Goal: Information Seeking & Learning: Learn about a topic

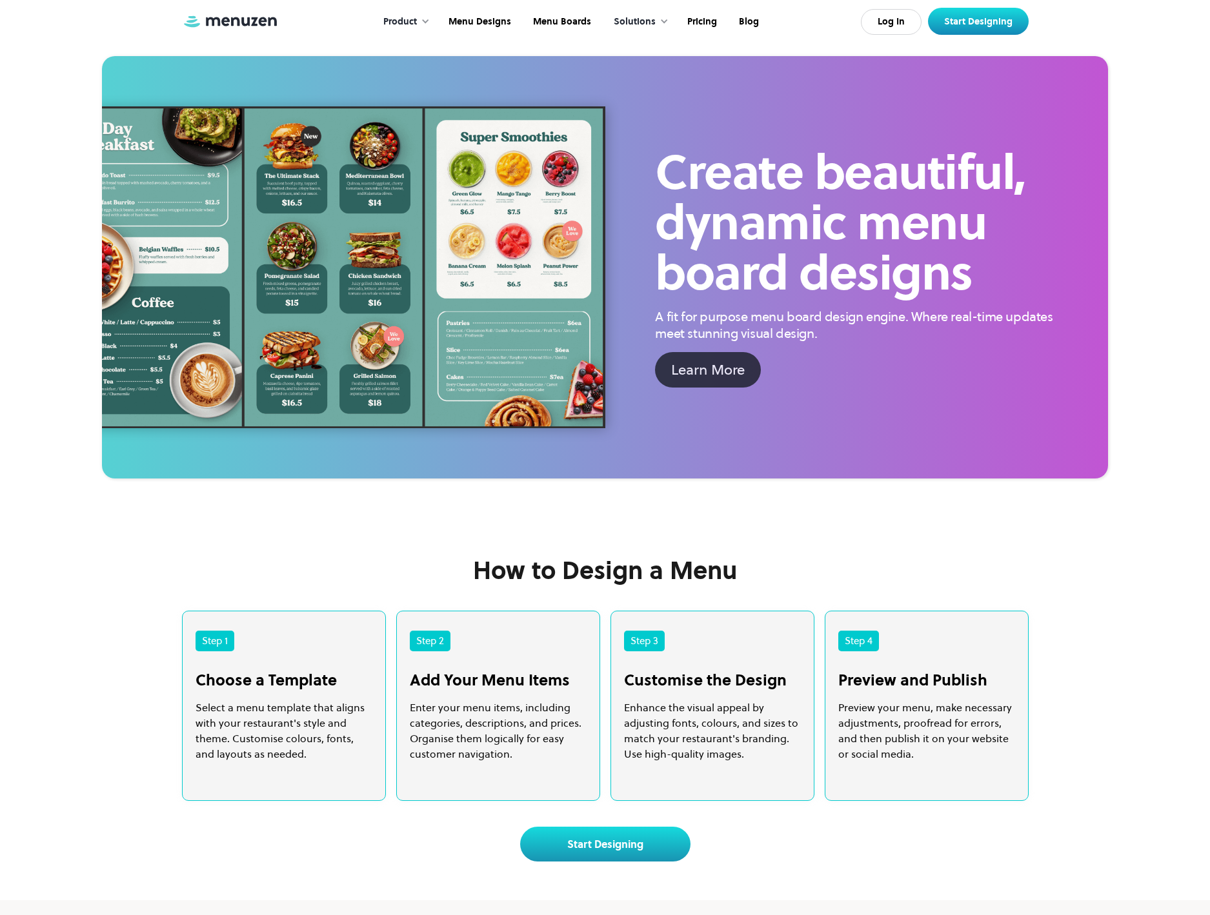
scroll to position [2129, 0]
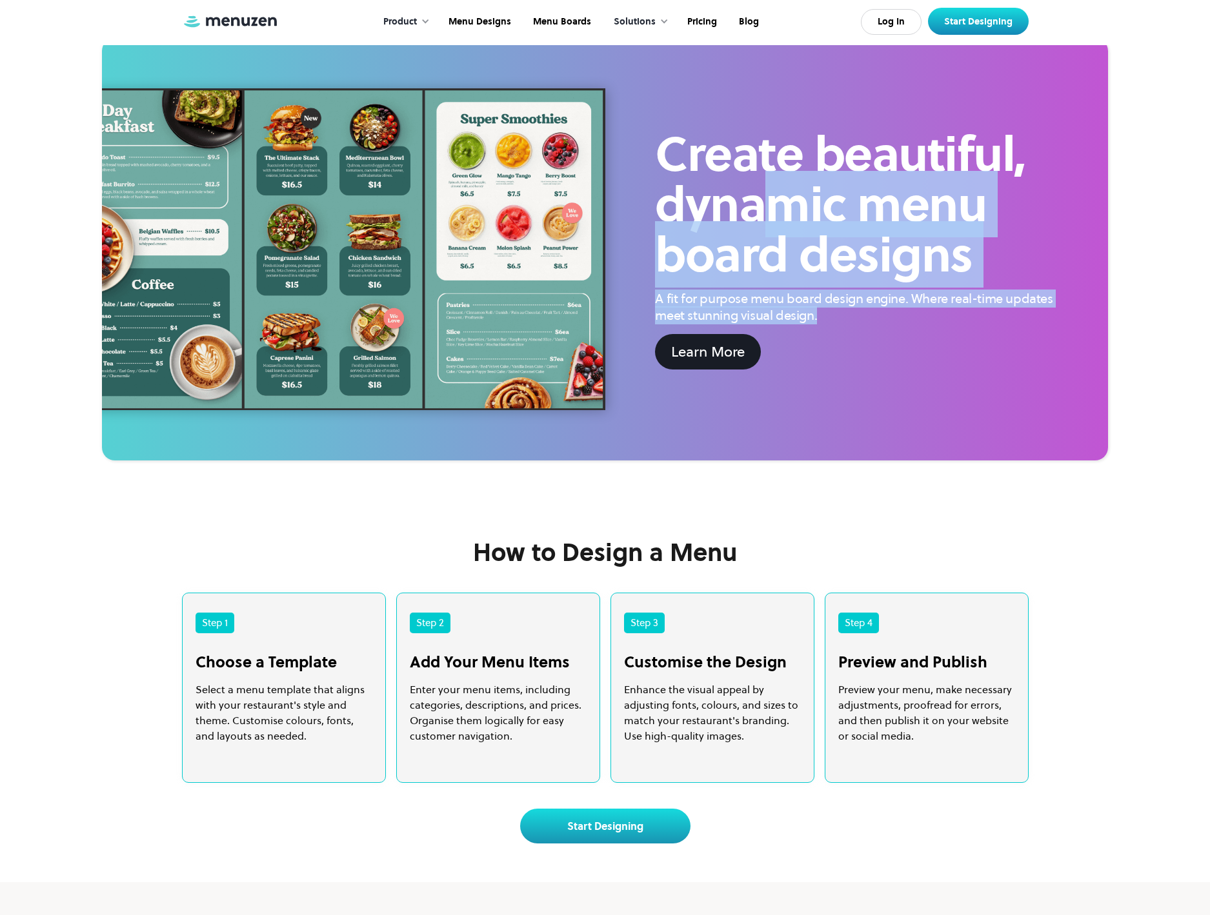
drag, startPoint x: 852, startPoint y: 434, endPoint x: 755, endPoint y: 304, distance: 160.9
click at [756, 306] on div "Create beautiful, dynamic menu board designs A fit for purpose menu board desig…" at bounding box center [856, 249] width 503 height 341
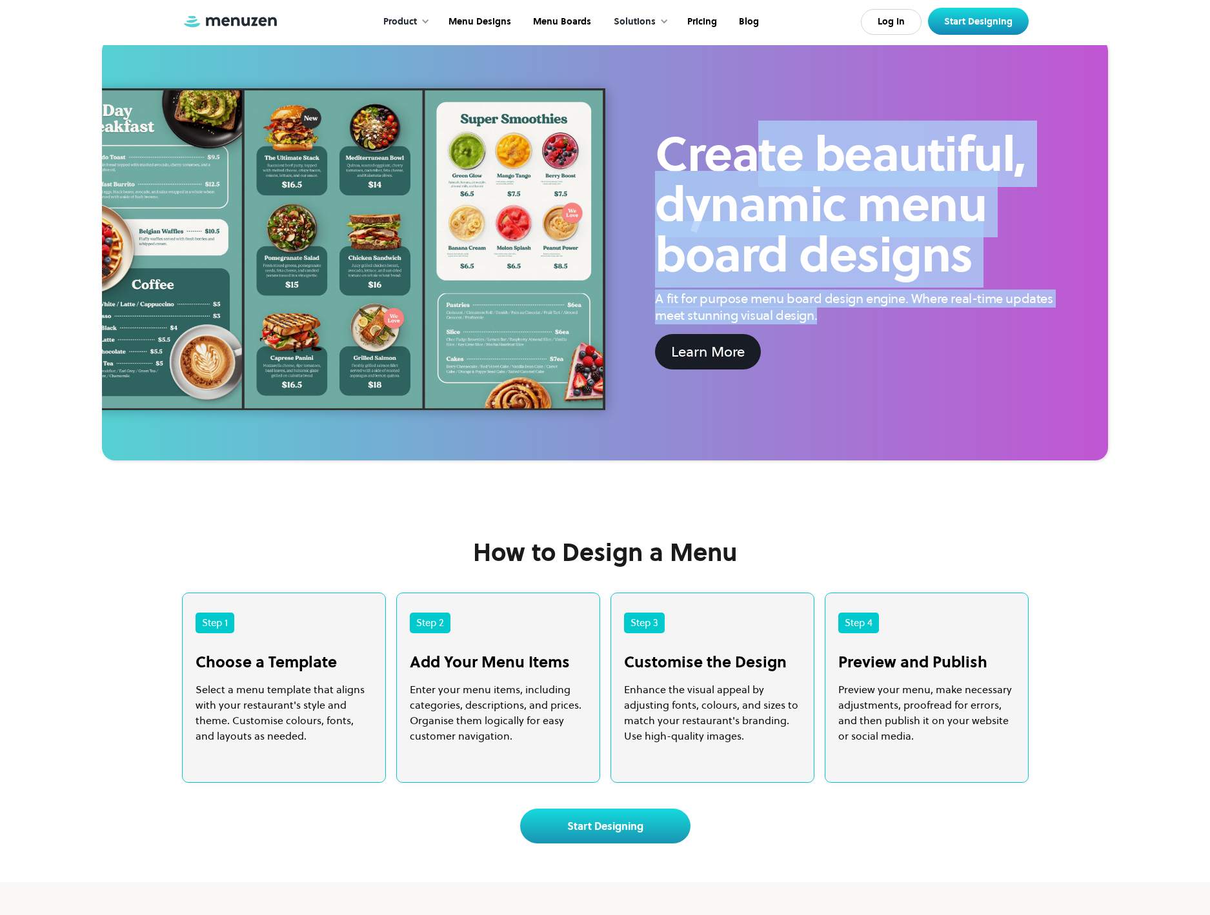
click at [752, 280] on h2 "Create beautiful, dynamic menu board designs" at bounding box center [856, 204] width 403 height 151
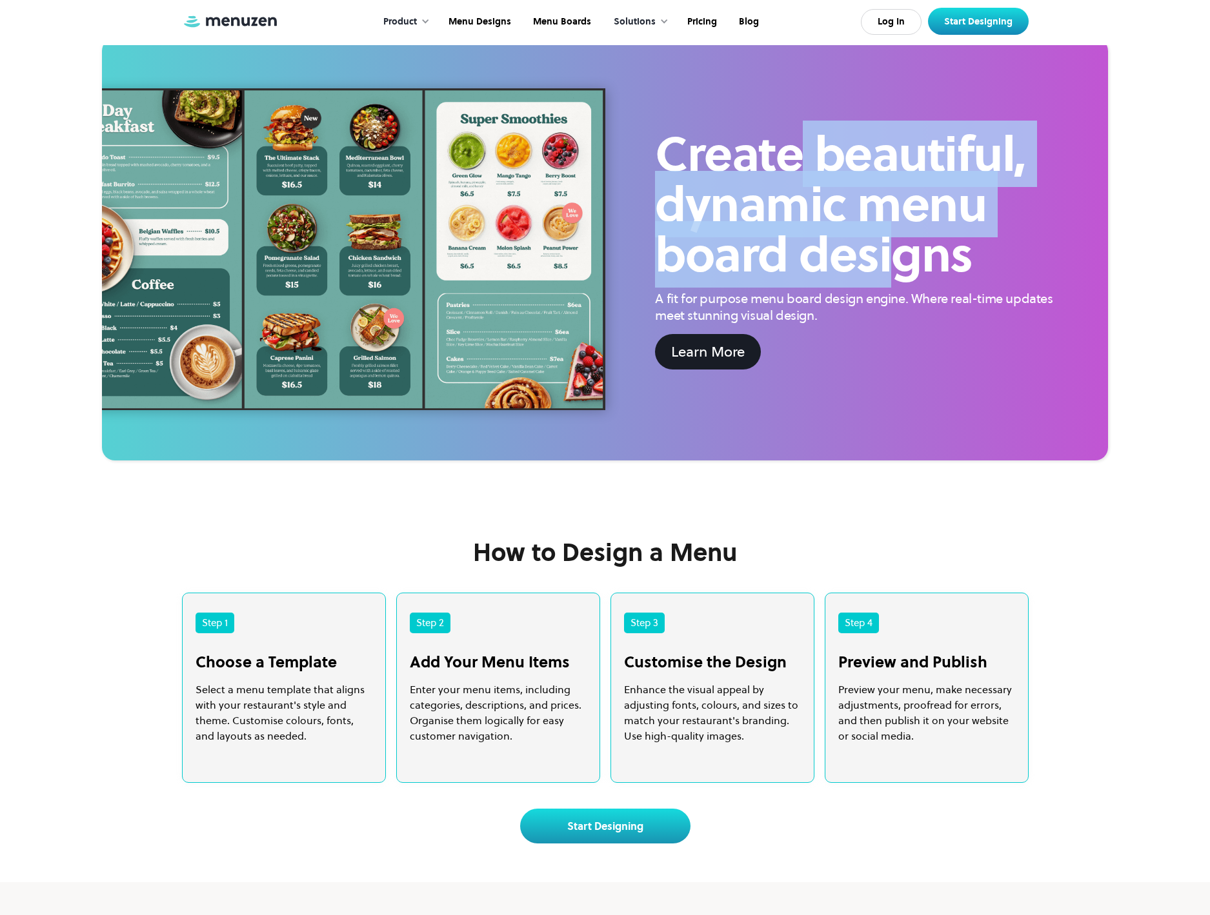
drag, startPoint x: 828, startPoint y: 315, endPoint x: 906, endPoint y: 417, distance: 128.9
click at [904, 412] on div "Create beautiful, dynamic menu board designs A fit for purpose menu board desig…" at bounding box center [856, 249] width 503 height 341
click at [905, 324] on div "A fit for purpose menu board design engine. Where real-time updates meet stunni…" at bounding box center [856, 307] width 403 height 34
click at [906, 324] on div "A fit for purpose menu board design engine. Where real-time updates meet stunni…" at bounding box center [856, 307] width 403 height 34
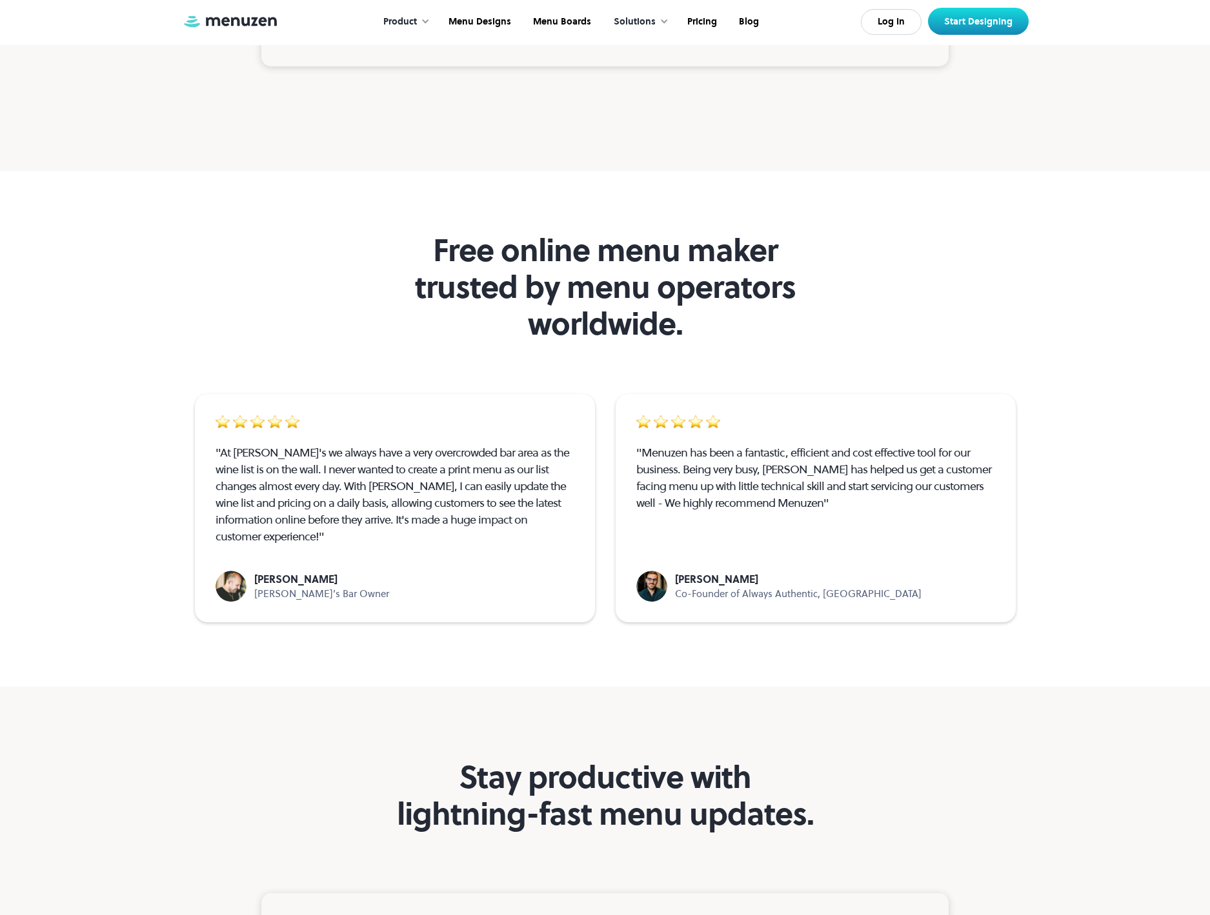
scroll to position [3871, 0]
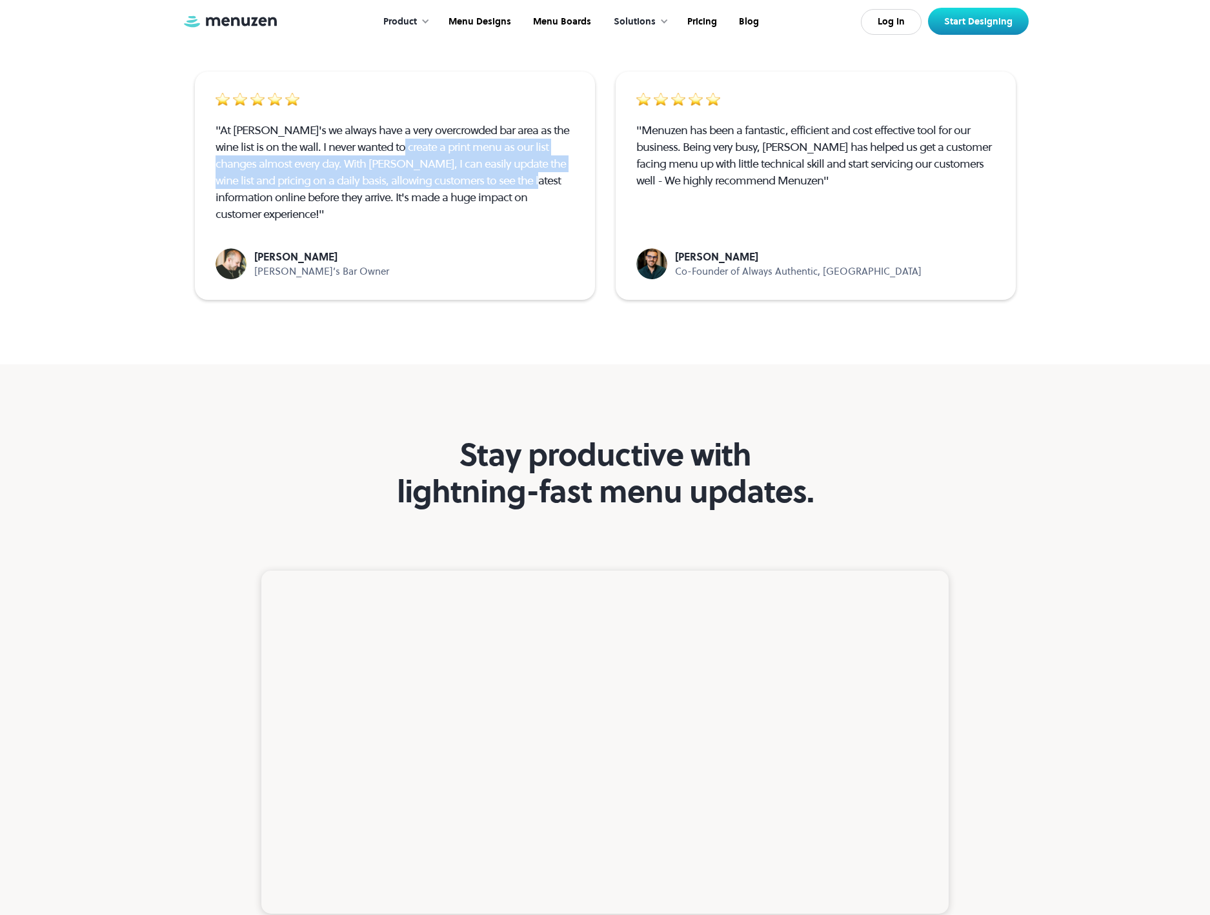
drag, startPoint x: 379, startPoint y: 364, endPoint x: 472, endPoint y: 410, distance: 104.1
click at [472, 223] on div ""At [PERSON_NAME]'s we always have a very overcrowded bar area as the wine list…" at bounding box center [394, 172] width 359 height 101
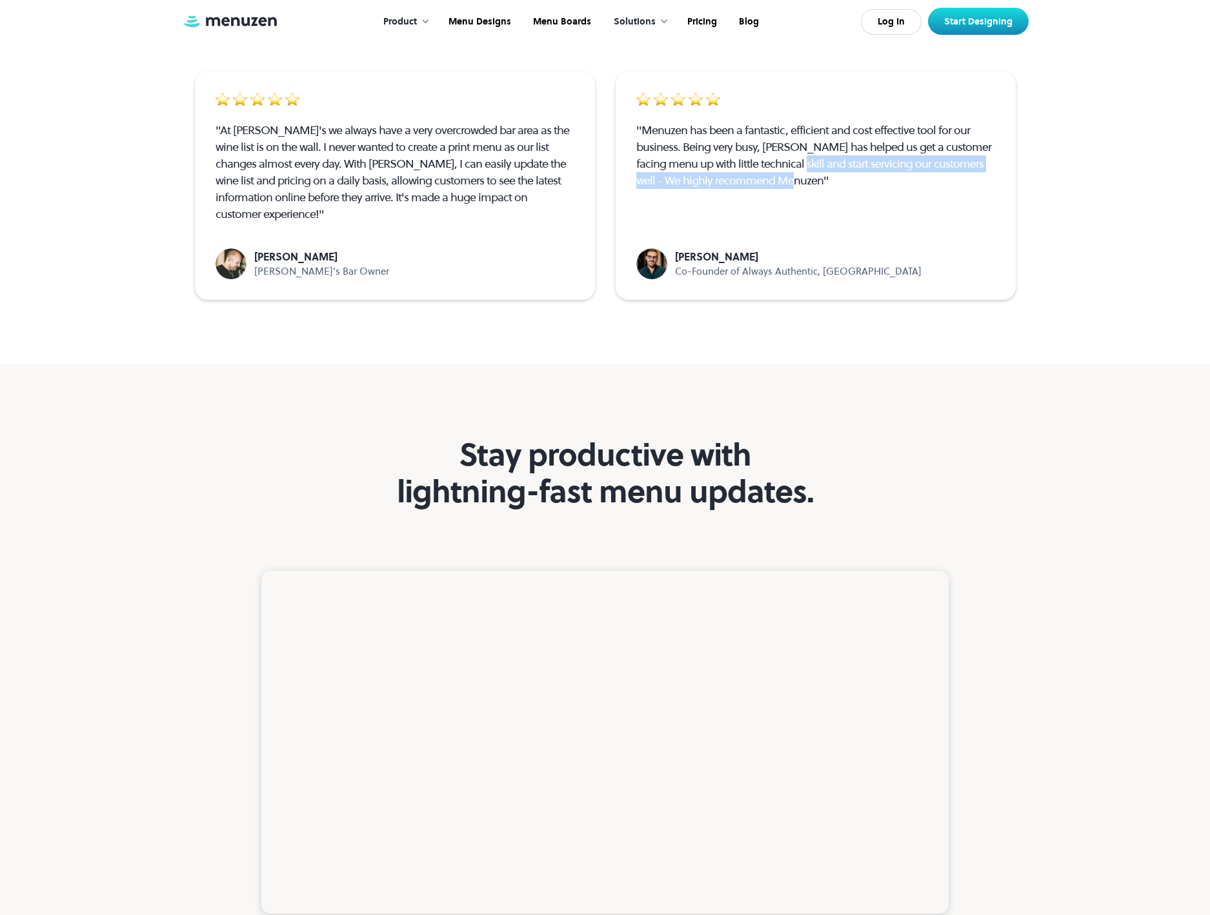
click at [881, 189] on div ""Menuzen has been a fantastic, efficient and cost effective tool for our busine…" at bounding box center [815, 155] width 359 height 67
click at [944, 215] on div ""Menuzen has been a fantastic, efficient and cost effective tool for our busine…" at bounding box center [815, 153] width 359 height 123
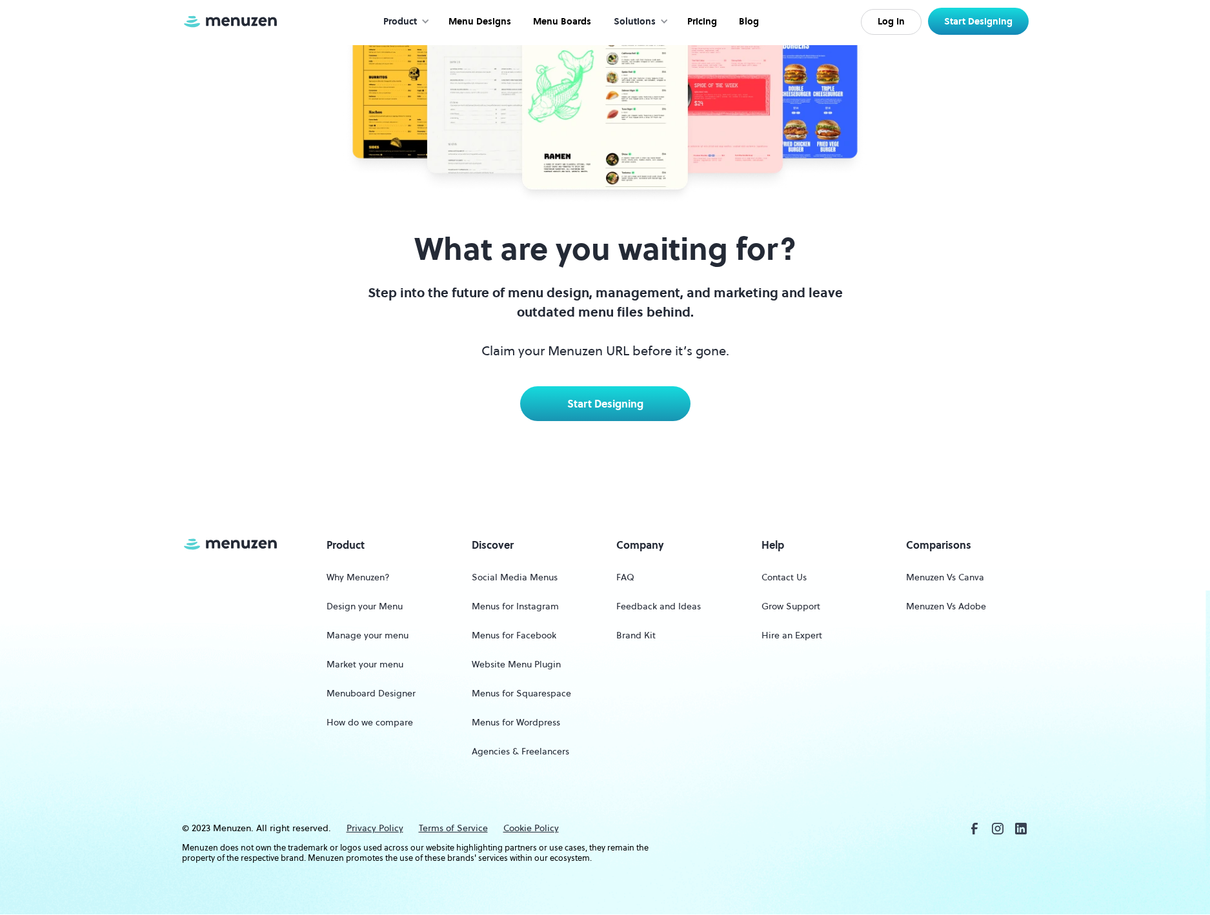
scroll to position [5739, 0]
